Goal: Find specific page/section: Find specific page/section

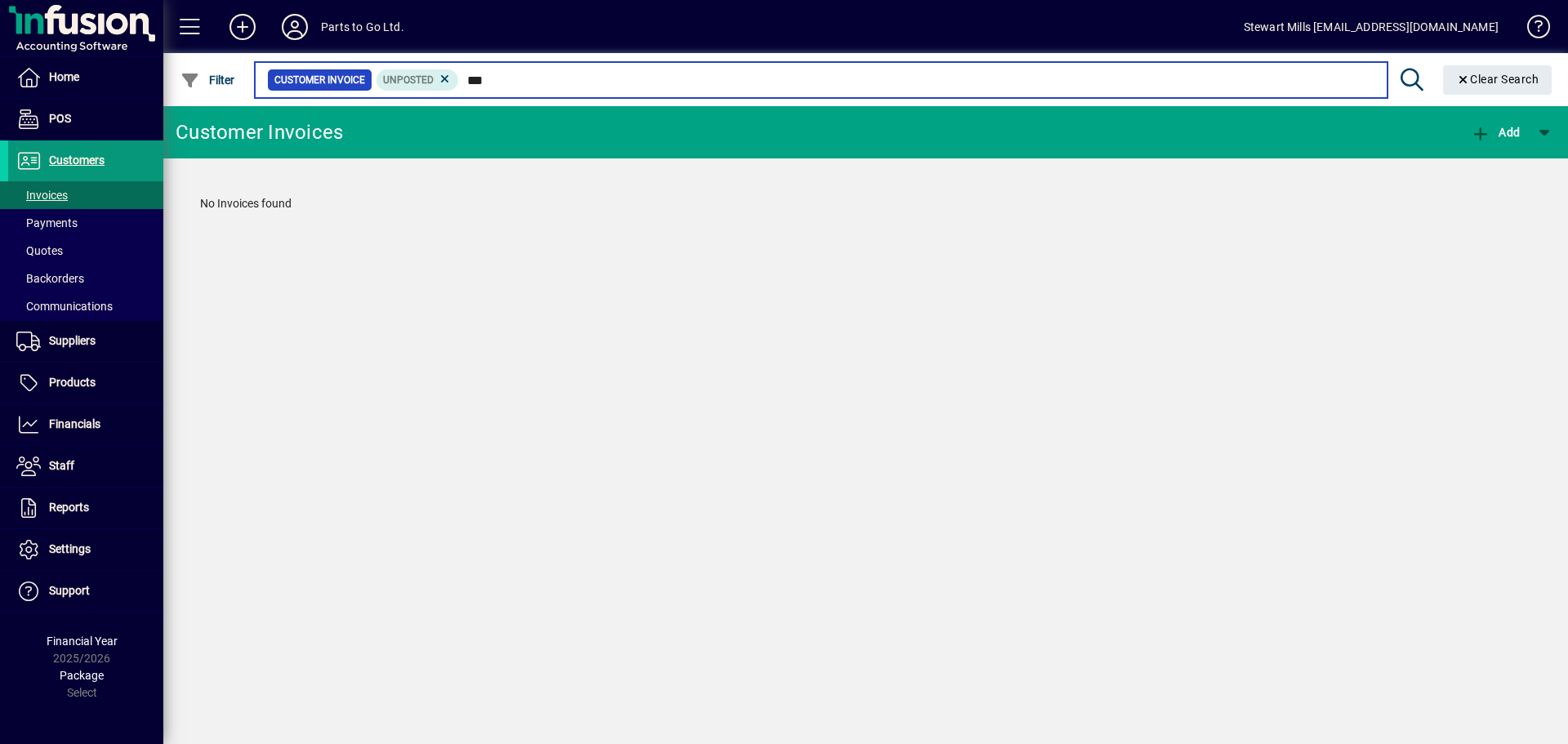
type input "***"
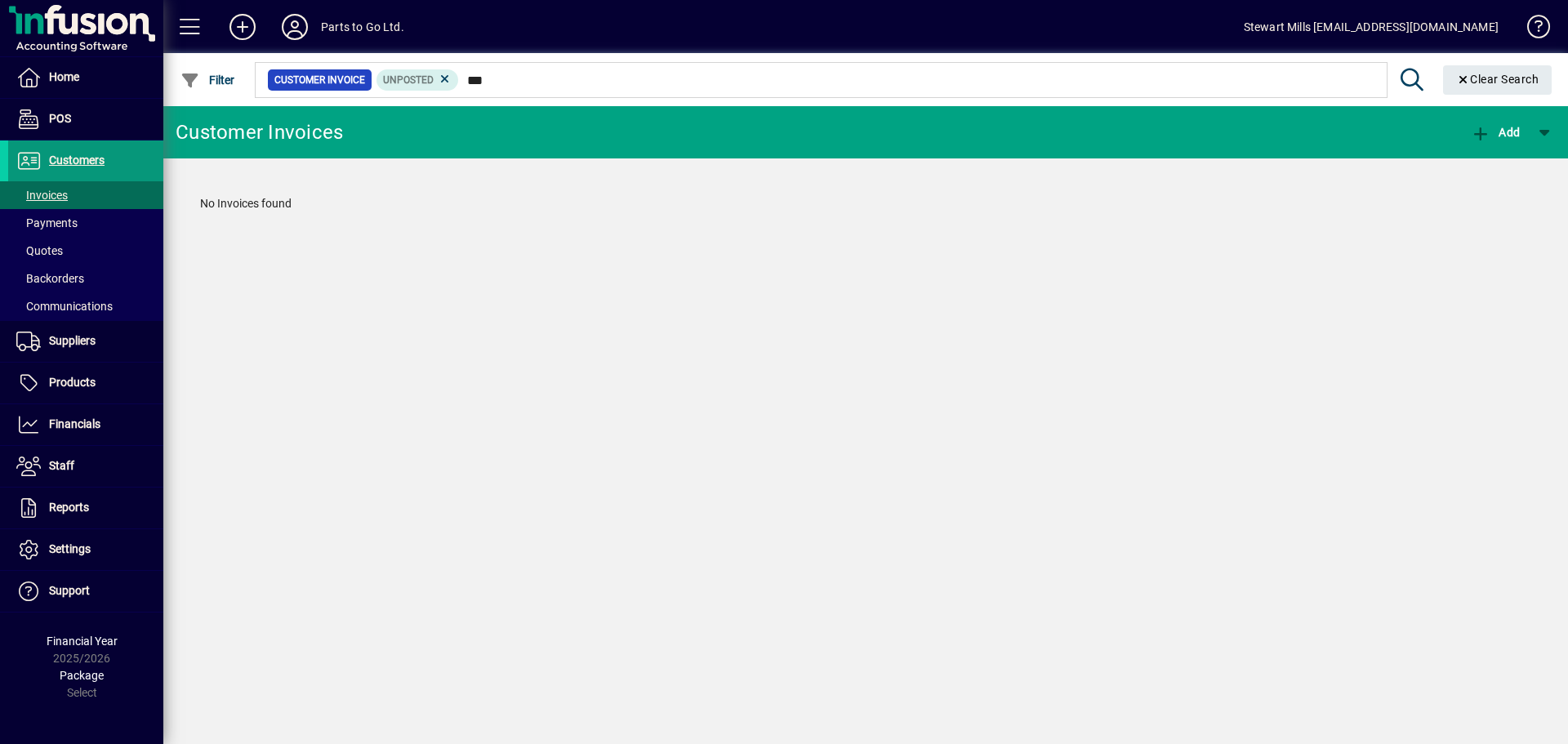
click at [84, 161] on span "Customers" at bounding box center [77, 160] width 56 height 13
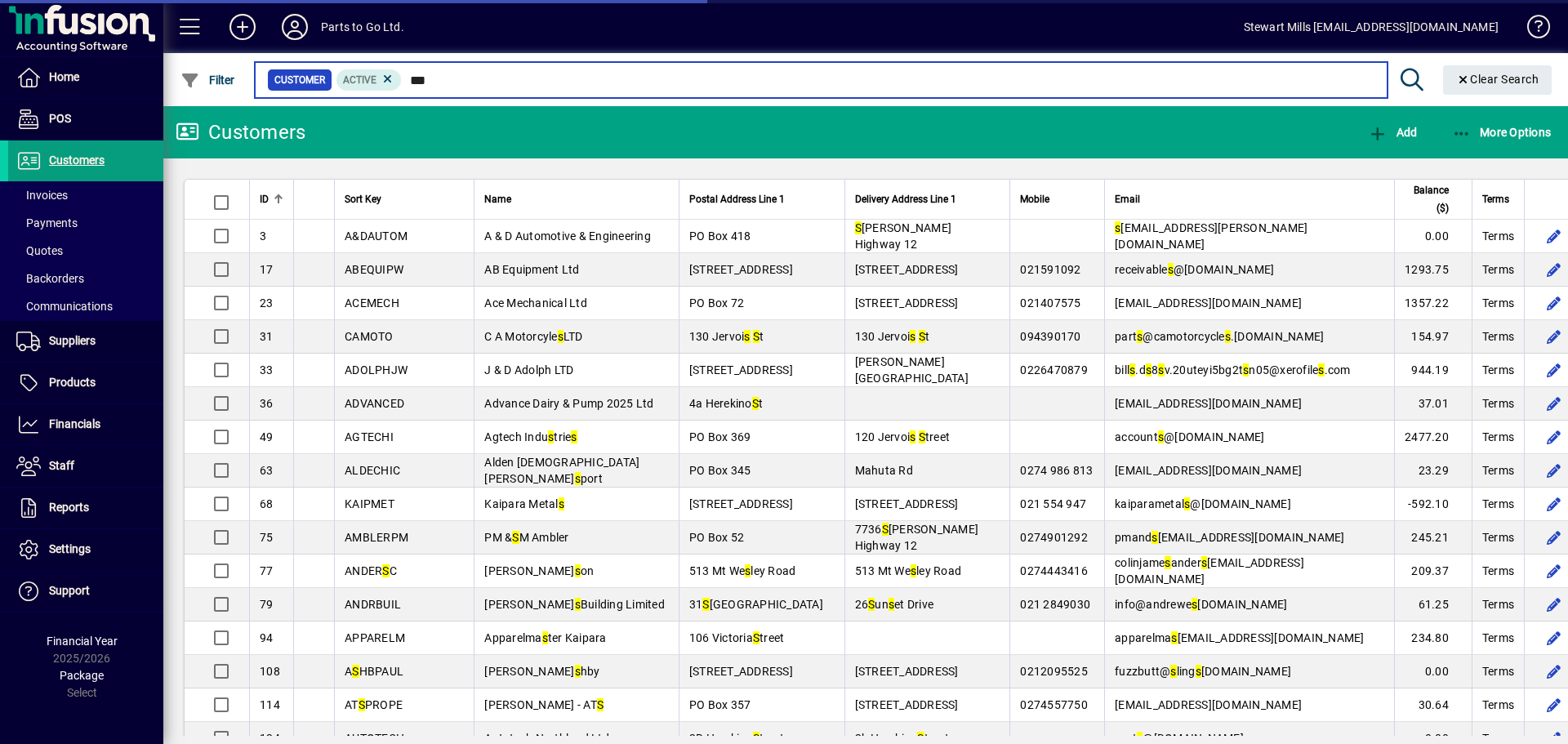
type input "****"
